Goal: Check status: Check status

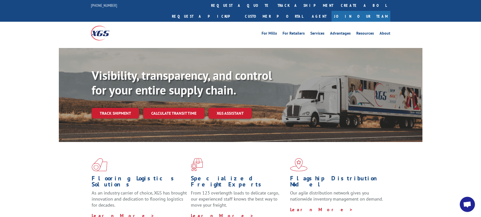
scroll to position [25, 0]
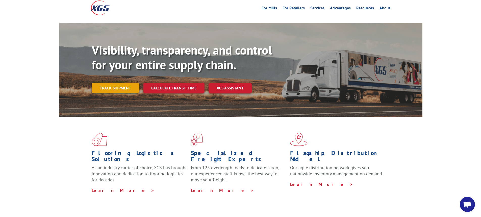
click at [112, 83] on link "Track shipment" at bounding box center [115, 88] width 47 height 11
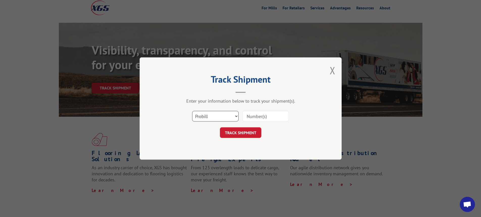
click at [237, 116] on select "Select category... Probill BOL PO" at bounding box center [215, 116] width 46 height 11
click at [235, 116] on select "Select category... Probill BOL PO" at bounding box center [215, 116] width 46 height 11
select select "bol"
click at [192, 111] on select "Select category... Probill BOL PO" at bounding box center [215, 116] width 46 height 11
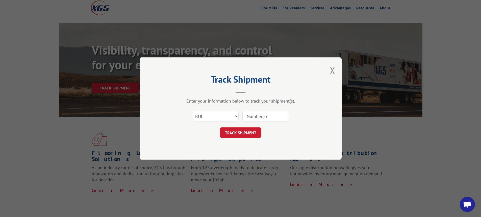
click at [252, 116] on input at bounding box center [265, 116] width 46 height 11
type input "6024100"
click button "TRACK SHIPMENT" at bounding box center [240, 132] width 41 height 11
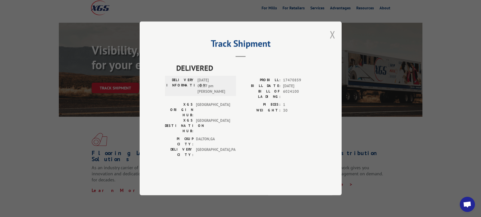
click at [334, 41] on button "Close modal" at bounding box center [333, 34] width 6 height 13
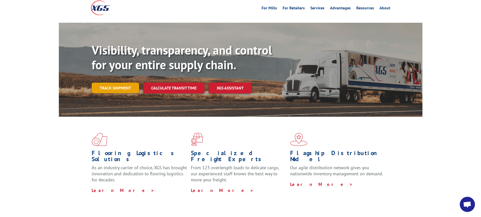
click at [118, 83] on link "Track shipment" at bounding box center [115, 88] width 47 height 11
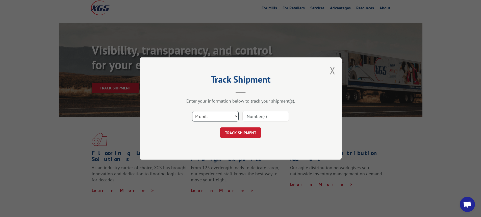
click at [233, 115] on select "Select category... Probill BOL PO" at bounding box center [215, 116] width 46 height 11
select select "bol"
click at [192, 111] on select "Select category... Probill BOL PO" at bounding box center [215, 116] width 46 height 11
click at [258, 116] on input at bounding box center [265, 116] width 46 height 11
type input "7002386"
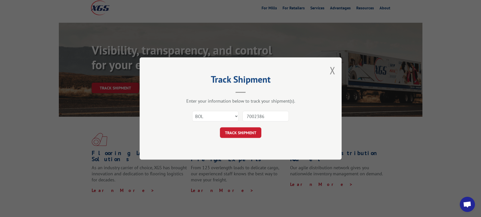
click button "TRACK SHIPMENT" at bounding box center [240, 132] width 41 height 11
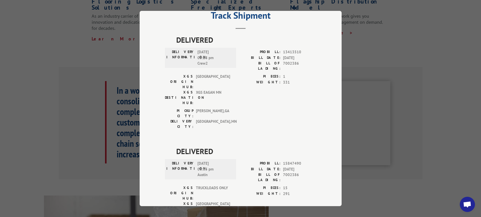
scroll to position [0, 0]
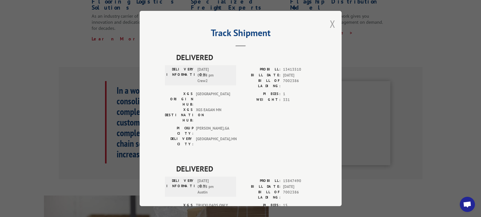
click at [332, 23] on button "Close modal" at bounding box center [333, 23] width 6 height 13
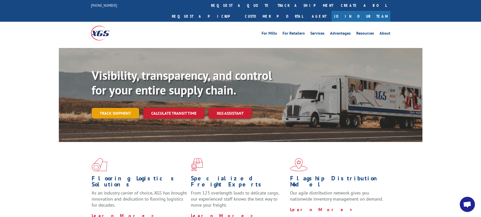
click at [120, 108] on link "Track shipment" at bounding box center [115, 113] width 47 height 11
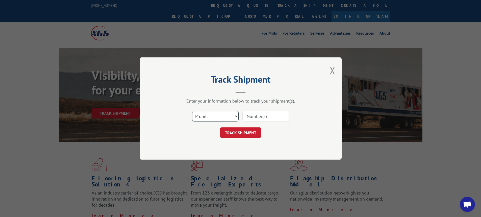
click at [237, 116] on select "Select category... Probill BOL PO" at bounding box center [215, 116] width 46 height 11
select select "bol"
click at [192, 111] on select "Select category... Probill BOL PO" at bounding box center [215, 116] width 46 height 11
click at [249, 113] on input at bounding box center [265, 116] width 46 height 11
type input "6083438"
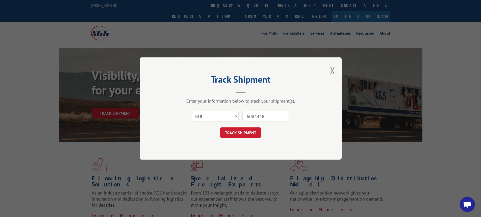
click button "TRACK SHIPMENT" at bounding box center [240, 132] width 41 height 11
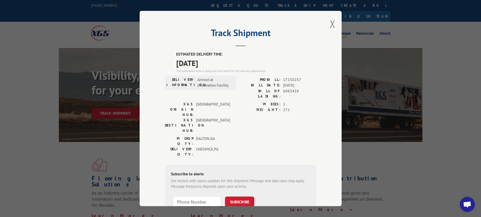
click at [333, 24] on button "Close modal" at bounding box center [333, 23] width 6 height 13
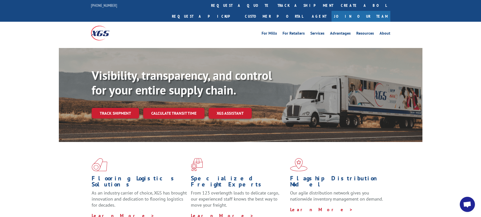
click at [110, 108] on link "Track shipment" at bounding box center [115, 113] width 47 height 11
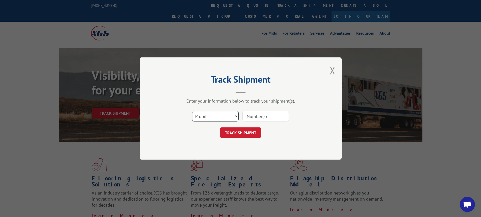
click at [236, 117] on select "Select category... Probill BOL PO" at bounding box center [215, 116] width 46 height 11
select select "bol"
click at [192, 111] on select "Select category... Probill BOL PO" at bounding box center [215, 116] width 46 height 11
click at [250, 116] on input at bounding box center [265, 116] width 46 height 11
type input "7000682"
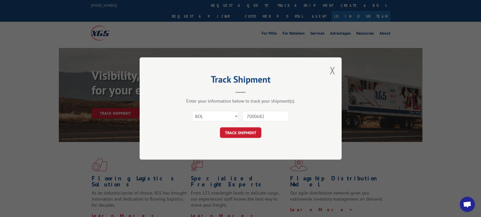
click button "TRACK SHIPMENT" at bounding box center [240, 132] width 41 height 11
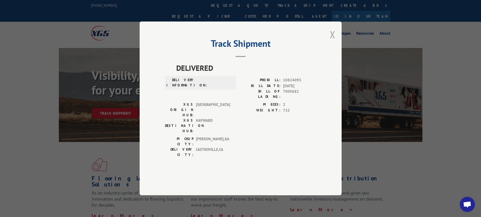
click at [335, 51] on div "Track Shipment DELIVERED DELIVERY INFORMATION: PROBILL: 10824093 BILL DATE: [DA…" at bounding box center [241, 108] width 202 height 174
click at [333, 41] on button "Close modal" at bounding box center [333, 34] width 6 height 13
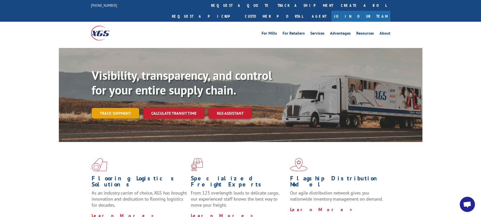
click at [118, 108] on link "Track shipment" at bounding box center [115, 113] width 47 height 11
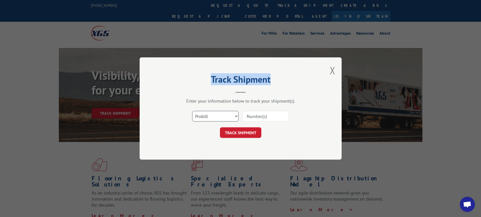
drag, startPoint x: 236, startPoint y: 116, endPoint x: 233, endPoint y: 121, distance: 5.3
click at [236, 116] on select "Select category... Probill BOL PO" at bounding box center [215, 116] width 46 height 11
select select "bol"
click at [192, 111] on select "Select category... Probill BOL PO" at bounding box center [215, 116] width 46 height 11
click at [249, 115] on input at bounding box center [265, 116] width 46 height 11
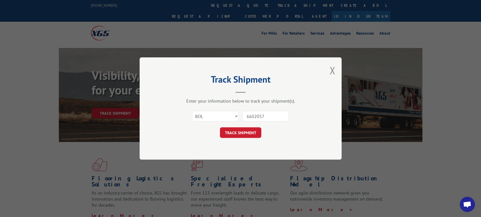
type input "66020579"
click button "TRACK SHIPMENT" at bounding box center [240, 132] width 41 height 11
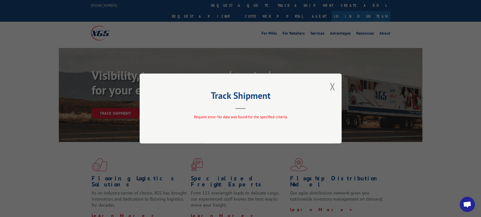
click at [332, 87] on button "Close modal" at bounding box center [333, 86] width 6 height 13
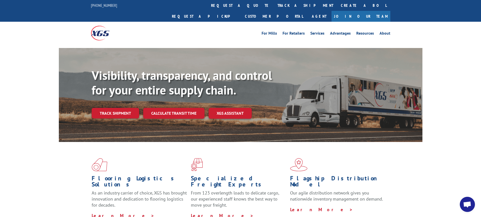
click at [114, 108] on link "Track shipment" at bounding box center [115, 113] width 47 height 11
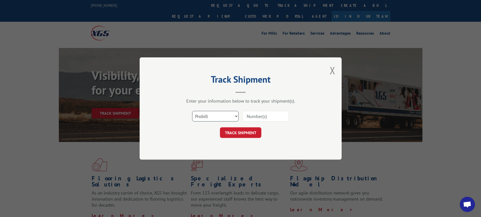
click at [235, 117] on select "Select category... Probill BOL PO" at bounding box center [215, 116] width 46 height 11
select select "bol"
click at [192, 111] on select "Select category... Probill BOL PO" at bounding box center [215, 116] width 46 height 11
click at [253, 118] on input at bounding box center [265, 116] width 46 height 11
type input "7002146"
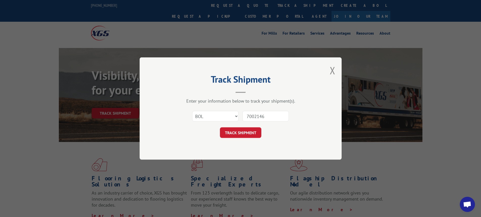
click button "TRACK SHIPMENT" at bounding box center [240, 132] width 41 height 11
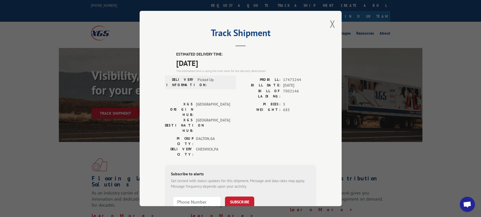
click at [330, 22] on button "Close modal" at bounding box center [333, 23] width 6 height 13
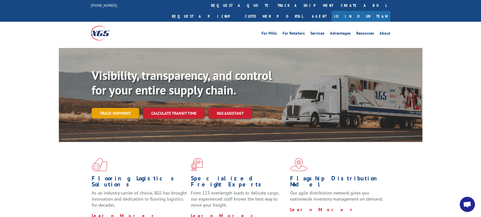
click at [112, 108] on link "Track shipment" at bounding box center [115, 113] width 47 height 11
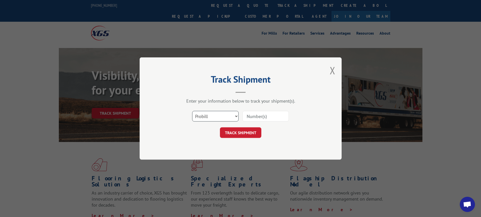
click at [236, 116] on select "Select category... Probill BOL PO" at bounding box center [215, 116] width 46 height 11
select select "bol"
click at [192, 111] on select "Select category... Probill BOL PO" at bounding box center [215, 116] width 46 height 11
click at [248, 116] on input at bounding box center [265, 116] width 46 height 11
type input "7002746"
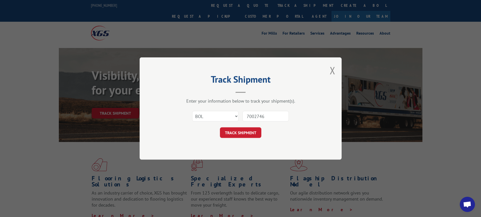
click button "TRACK SHIPMENT" at bounding box center [240, 132] width 41 height 11
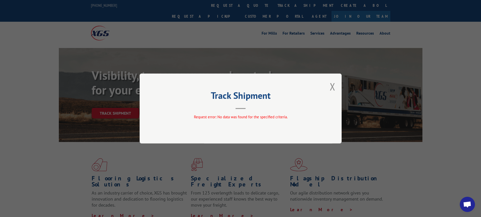
click at [335, 88] on div "Track Shipment Request error: No data was found for the specified criteria." at bounding box center [241, 108] width 202 height 70
click at [331, 85] on button "Close modal" at bounding box center [333, 86] width 6 height 13
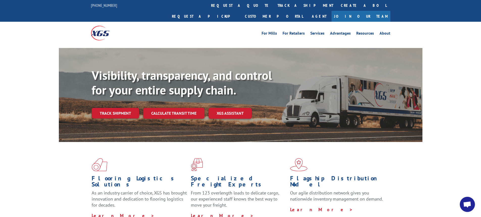
click at [121, 108] on link "Track shipment" at bounding box center [115, 113] width 47 height 11
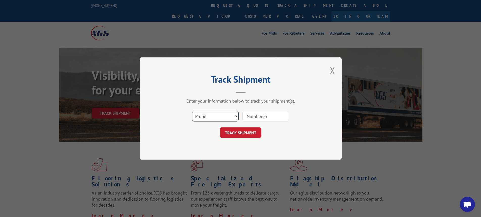
click at [237, 115] on select "Select category... Probill BOL PO" at bounding box center [215, 116] width 46 height 11
select select "bol"
click at [192, 111] on select "Select category... Probill BOL PO" at bounding box center [215, 116] width 46 height 11
click at [248, 115] on input at bounding box center [265, 116] width 46 height 11
type input "6025125"
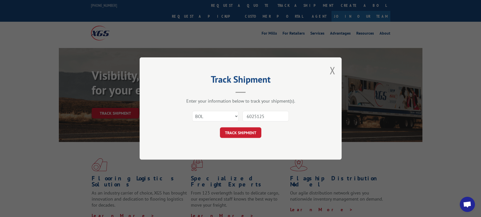
click button "TRACK SHIPMENT" at bounding box center [240, 132] width 41 height 11
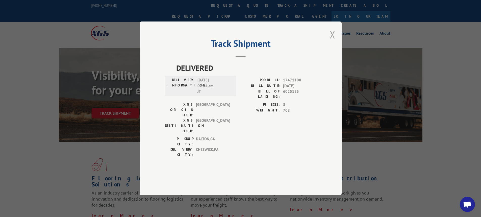
click at [332, 41] on button "Close modal" at bounding box center [333, 34] width 6 height 13
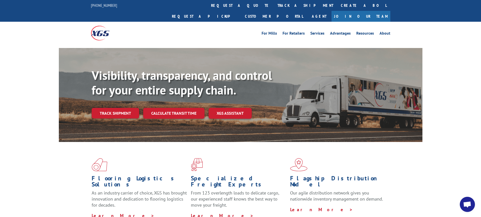
drag, startPoint x: 121, startPoint y: 101, endPoint x: 132, endPoint y: 105, distance: 11.9
click at [121, 108] on link "Track shipment" at bounding box center [115, 113] width 47 height 11
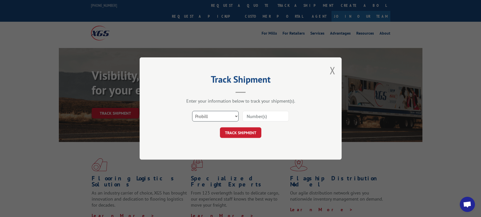
click at [235, 116] on select "Select category... Probill BOL PO" at bounding box center [215, 116] width 46 height 11
select select "bol"
click at [192, 111] on select "Select category... Probill BOL PO" at bounding box center [215, 116] width 46 height 11
click at [254, 116] on input at bounding box center [265, 116] width 46 height 11
type input "6025955"
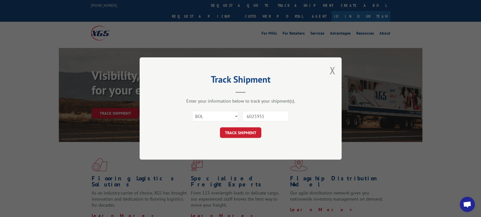
click button "TRACK SHIPMENT" at bounding box center [240, 132] width 41 height 11
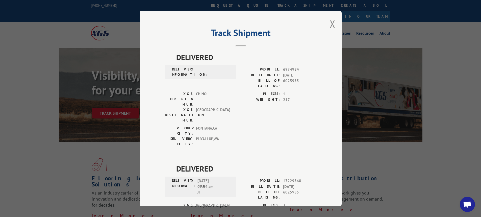
drag, startPoint x: 330, startPoint y: 21, endPoint x: 331, endPoint y: 19, distance: 2.5
click at [330, 21] on button "Close modal" at bounding box center [333, 23] width 6 height 13
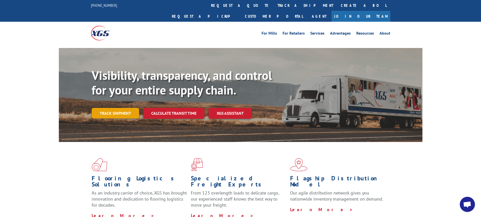
click at [125, 108] on link "Track shipment" at bounding box center [115, 113] width 47 height 11
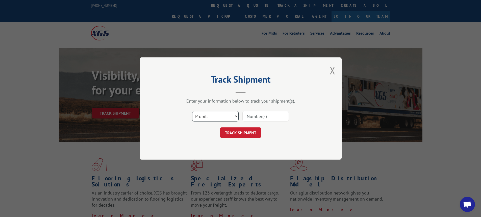
click at [236, 116] on select "Select category... Probill BOL PO" at bounding box center [215, 116] width 46 height 11
drag, startPoint x: 236, startPoint y: 116, endPoint x: 231, endPoint y: 121, distance: 7.4
click at [236, 116] on select "Select category... Probill BOL PO" at bounding box center [215, 116] width 46 height 11
select select "bol"
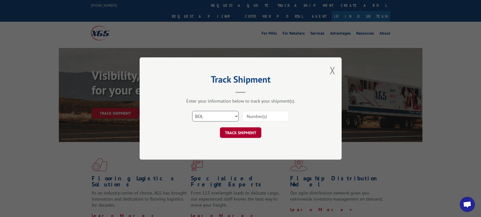
click at [192, 111] on select "Select category... Probill BOL PO" at bounding box center [215, 116] width 46 height 11
click at [256, 116] on input at bounding box center [265, 116] width 46 height 11
type input "6047111"
click button "TRACK SHIPMENT" at bounding box center [240, 132] width 41 height 11
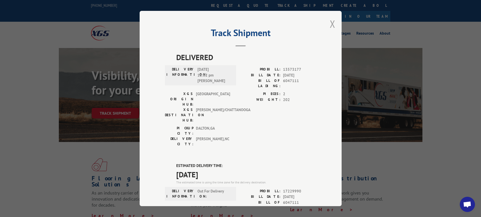
click at [330, 21] on button "Close modal" at bounding box center [333, 23] width 6 height 13
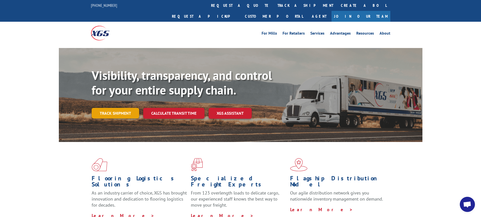
click at [122, 108] on link "Track shipment" at bounding box center [115, 113] width 47 height 11
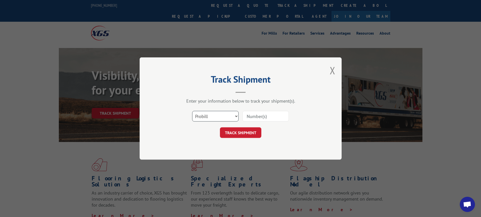
drag, startPoint x: 236, startPoint y: 116, endPoint x: 234, endPoint y: 120, distance: 4.4
click at [236, 116] on select "Select category... Probill BOL PO" at bounding box center [215, 116] width 46 height 11
select select "bol"
click at [192, 111] on select "Select category... Probill BOL PO" at bounding box center [215, 116] width 46 height 11
click at [253, 114] on input at bounding box center [265, 116] width 46 height 11
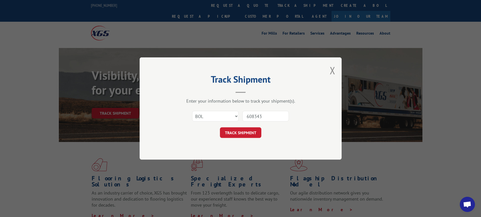
type input "6083438"
click button "TRACK SHIPMENT" at bounding box center [240, 132] width 41 height 11
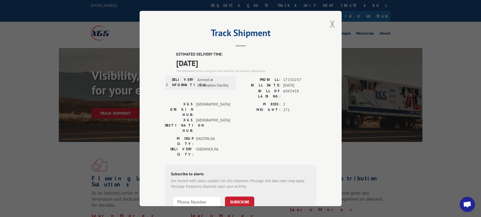
click at [332, 19] on button "Close modal" at bounding box center [333, 23] width 6 height 13
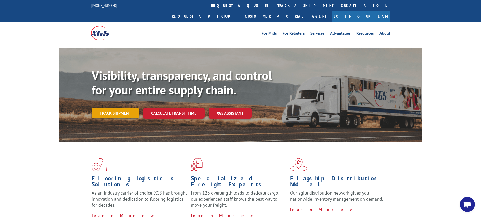
click at [112, 108] on link "Track shipment" at bounding box center [115, 113] width 47 height 11
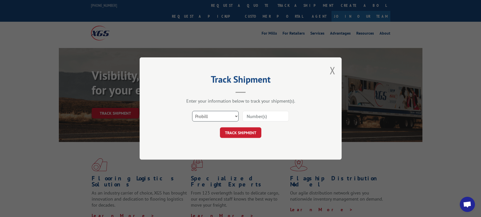
click at [237, 117] on select "Select category... Probill BOL PO" at bounding box center [215, 116] width 46 height 11
select select "bol"
click at [192, 111] on select "Select category... Probill BOL PO" at bounding box center [215, 116] width 46 height 11
click at [258, 116] on input at bounding box center [265, 116] width 46 height 11
type input "54395930"
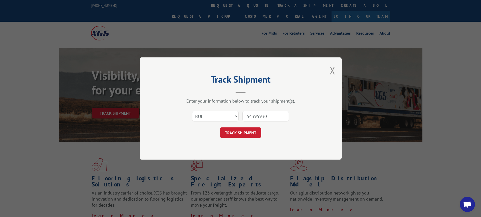
click button "TRACK SHIPMENT" at bounding box center [240, 132] width 41 height 11
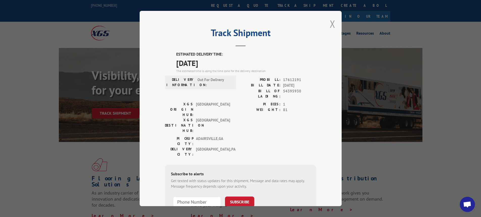
click at [330, 23] on button "Close modal" at bounding box center [333, 23] width 6 height 13
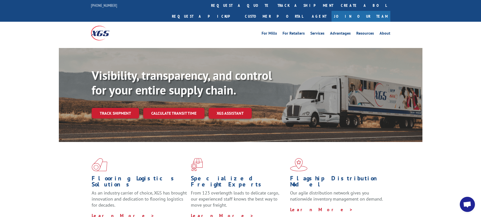
drag, startPoint x: 119, startPoint y: 102, endPoint x: 121, endPoint y: 106, distance: 4.3
click at [119, 108] on link "Track shipment" at bounding box center [115, 113] width 47 height 11
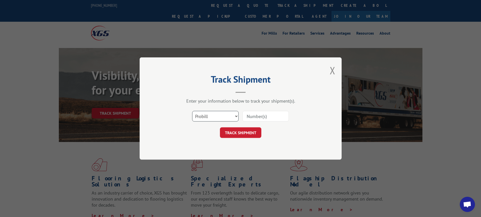
click at [236, 117] on select "Select category... Probill BOL PO" at bounding box center [215, 116] width 46 height 11
select select "bol"
click at [192, 111] on select "Select category... Probill BOL PO" at bounding box center [215, 116] width 46 height 11
click at [256, 116] on input at bounding box center [265, 116] width 46 height 11
type input "6047752"
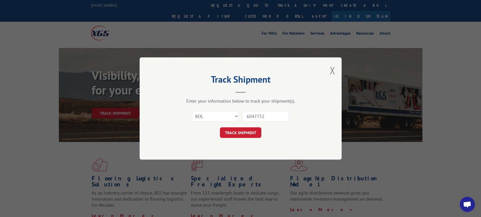
click button "TRACK SHIPMENT" at bounding box center [240, 132] width 41 height 11
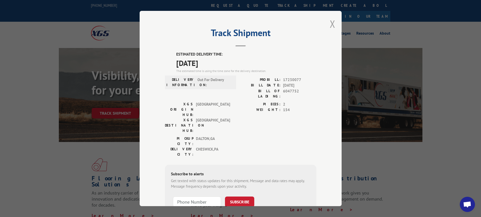
click at [331, 23] on button "Close modal" at bounding box center [333, 23] width 6 height 13
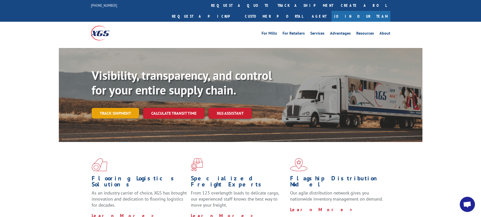
click at [108, 108] on link "Track shipment" at bounding box center [115, 113] width 47 height 11
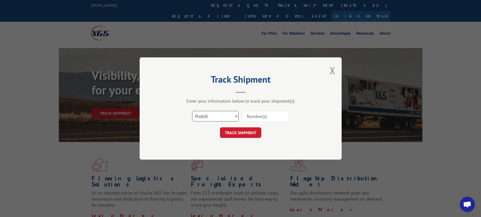
click at [235, 116] on select "Select category... Probill BOL PO" at bounding box center [215, 116] width 46 height 11
select select "bol"
click at [192, 111] on select "Select category... Probill BOL PO" at bounding box center [215, 116] width 46 height 11
click at [262, 118] on input at bounding box center [265, 116] width 46 height 11
type input "6047752"
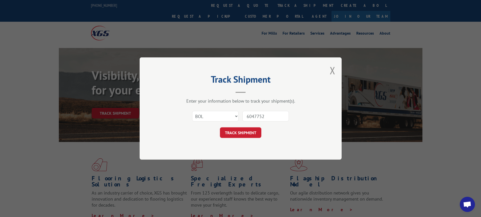
click button "TRACK SHIPMENT" at bounding box center [240, 132] width 41 height 11
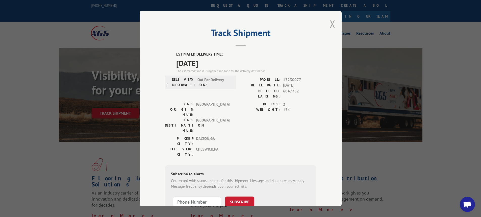
click at [330, 20] on button "Close modal" at bounding box center [333, 23] width 6 height 13
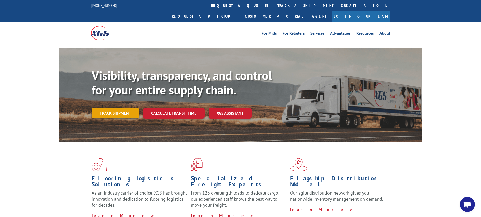
click at [110, 108] on link "Track shipment" at bounding box center [115, 113] width 47 height 11
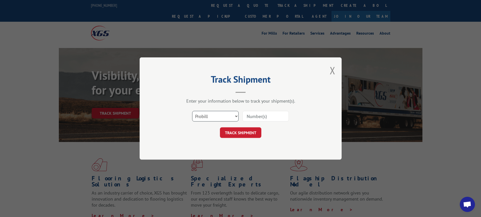
click at [237, 116] on select "Select category... Probill BOL PO" at bounding box center [215, 116] width 46 height 11
select select "bol"
click at [192, 111] on select "Select category... Probill BOL PO" at bounding box center [215, 116] width 46 height 11
click at [266, 114] on input at bounding box center [265, 116] width 46 height 11
type input "6047751"
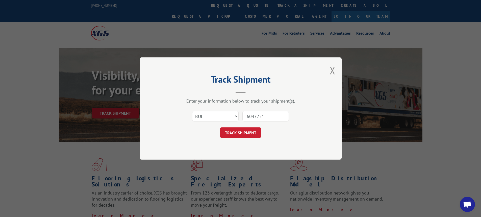
click button "TRACK SHIPMENT" at bounding box center [240, 132] width 41 height 11
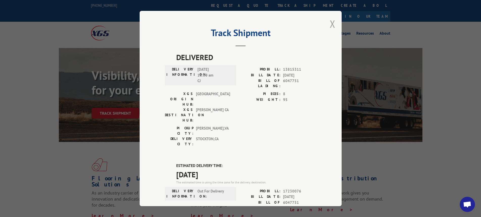
click at [330, 20] on button "Close modal" at bounding box center [333, 23] width 6 height 13
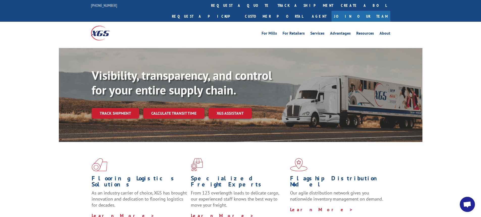
drag, startPoint x: 117, startPoint y: 99, endPoint x: 122, endPoint y: 98, distance: 4.7
click at [117, 108] on link "Track shipment" at bounding box center [115, 113] width 47 height 11
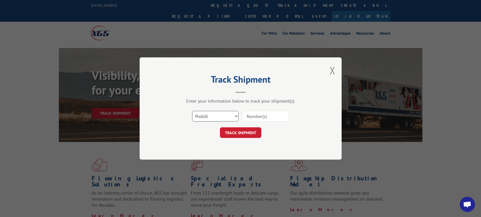
click at [237, 115] on select "Select category... Probill BOL PO" at bounding box center [215, 116] width 46 height 11
select select "bol"
click at [192, 111] on select "Select category... Probill BOL PO" at bounding box center [215, 116] width 46 height 11
click at [248, 115] on input at bounding box center [265, 116] width 46 height 11
type input "7002146"
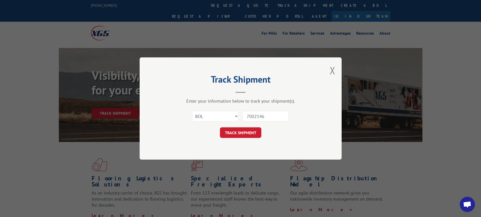
click button "TRACK SHIPMENT" at bounding box center [240, 132] width 41 height 11
